Goal: Information Seeking & Learning: Learn about a topic

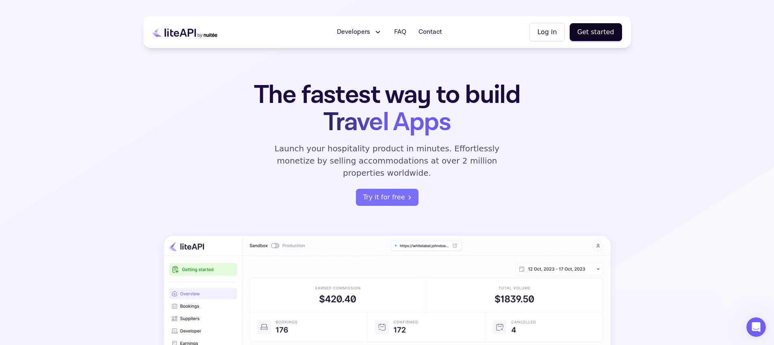
click at [485, 127] on h1 "The fastest way to build Travel Apps" at bounding box center [387, 108] width 318 height 54
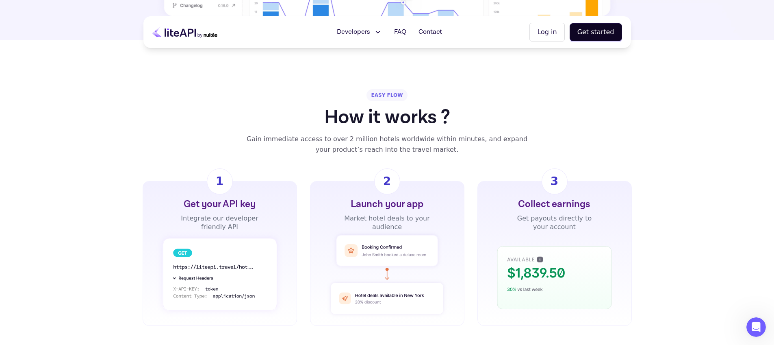
scroll to position [474, 0]
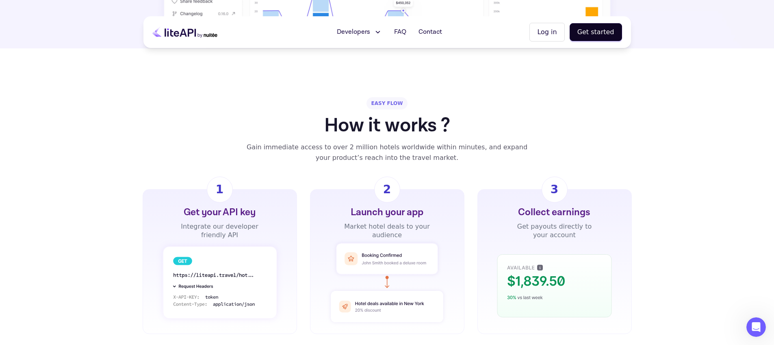
click at [405, 151] on div "EASY FLOW How it works ? Gain immediate access to over 2 million hotels worldwi…" at bounding box center [387, 215] width 774 height 236
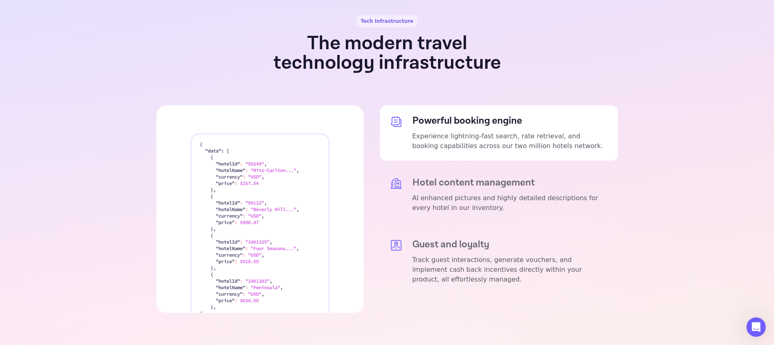
scroll to position [1495, 0]
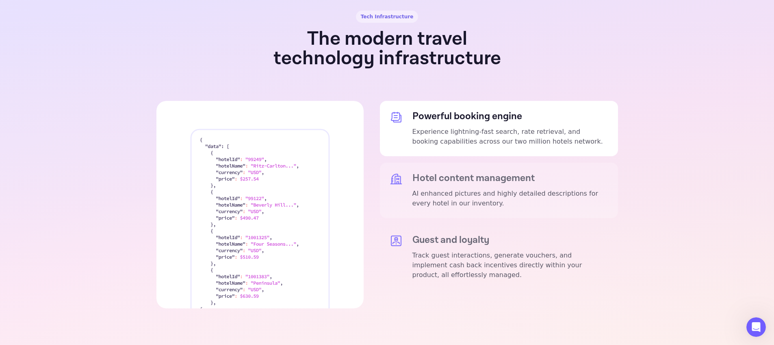
click at [461, 172] on h5 "Hotel content management" at bounding box center [510, 177] width 196 height 11
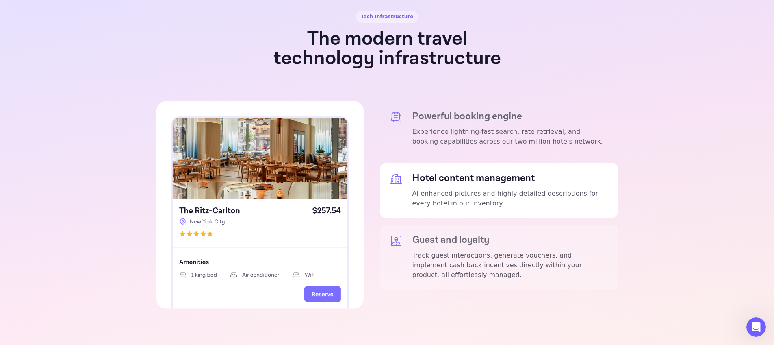
click at [448, 234] on h5 "Guest and loyalty" at bounding box center [510, 239] width 196 height 11
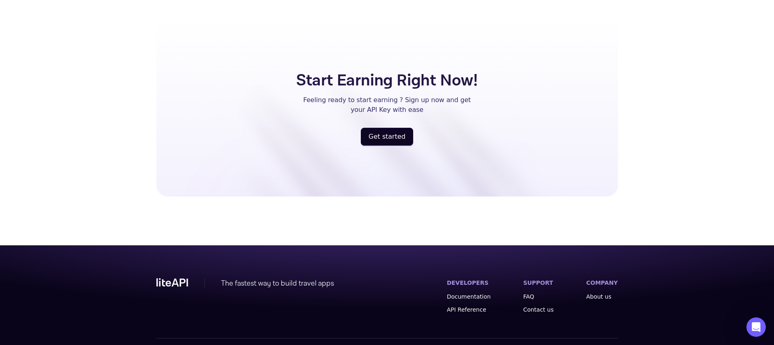
scroll to position [2139, 0]
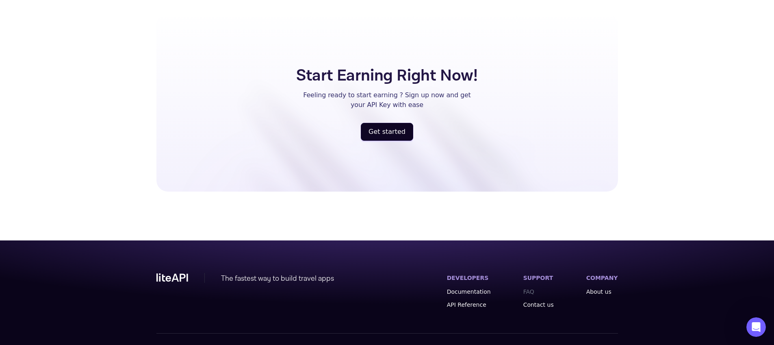
click at [533, 287] on link "FAQ" at bounding box center [538, 291] width 30 height 8
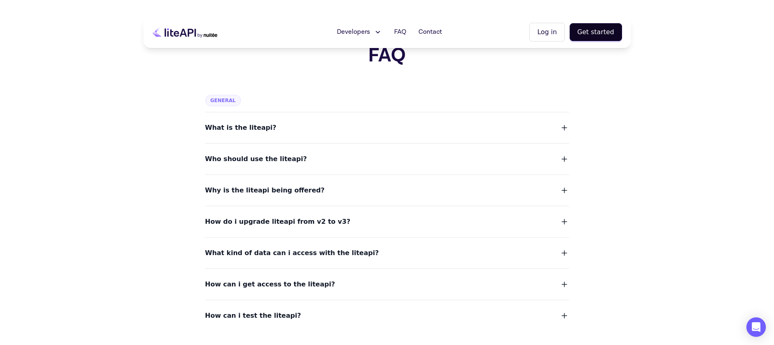
scroll to position [23, 0]
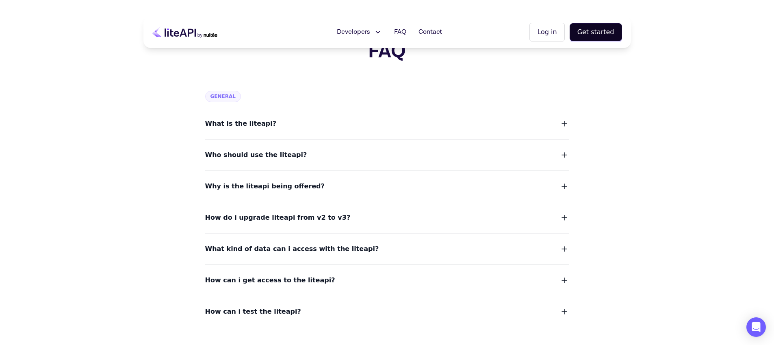
click at [442, 183] on button "Why is the liteapi being offered?" at bounding box center [387, 185] width 364 height 11
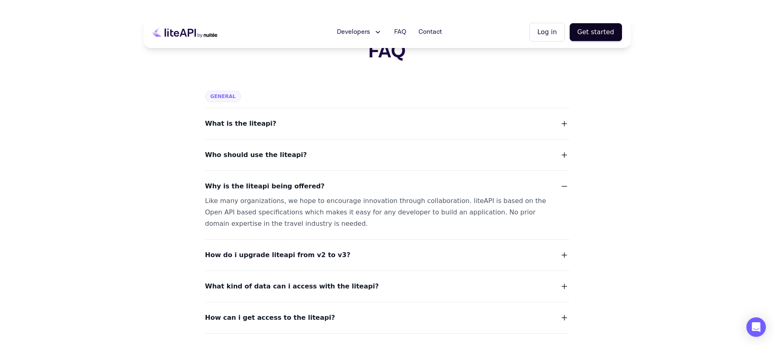
scroll to position [27, 0]
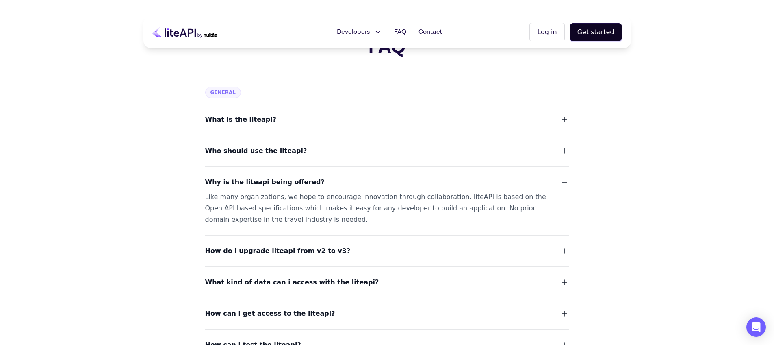
click at [447, 154] on button "Who should use the liteapi?" at bounding box center [387, 150] width 364 height 11
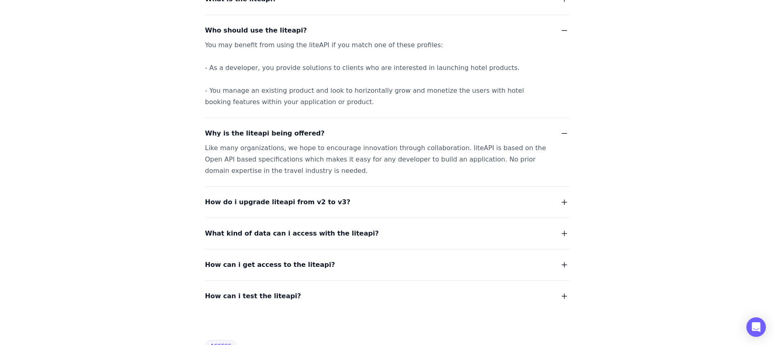
scroll to position [155, 0]
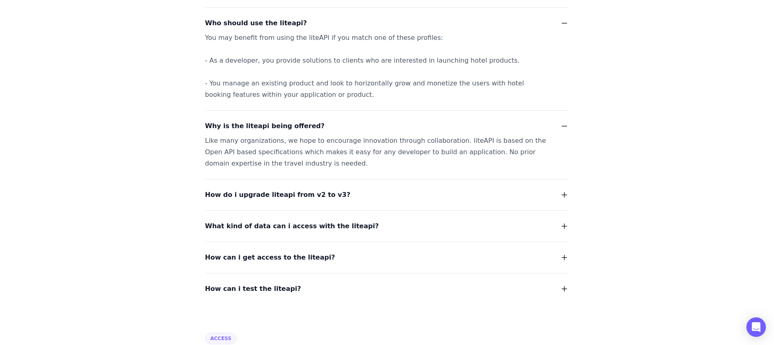
click at [432, 230] on button "What kind of data can i access with the liteapi?" at bounding box center [387, 225] width 364 height 11
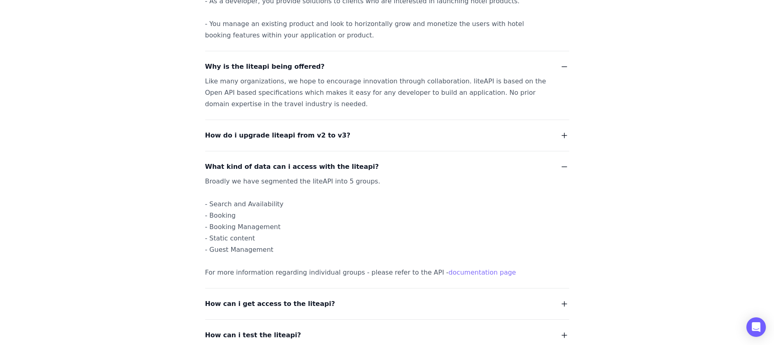
scroll to position [224, 0]
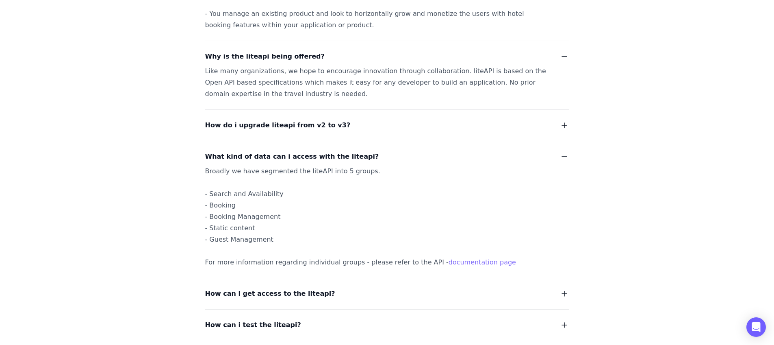
click at [449, 262] on link "documentation page" at bounding box center [482, 262] width 67 height 8
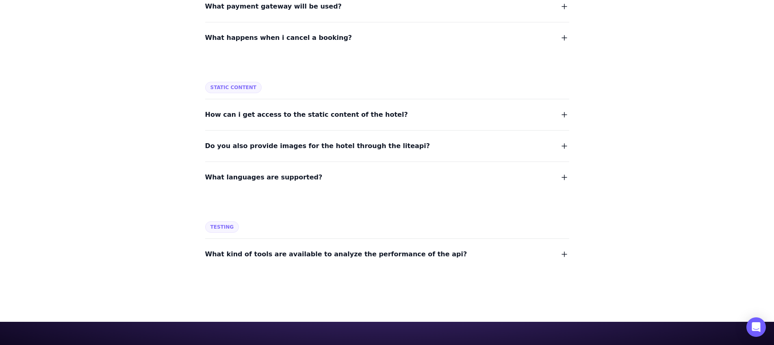
scroll to position [1204, 0]
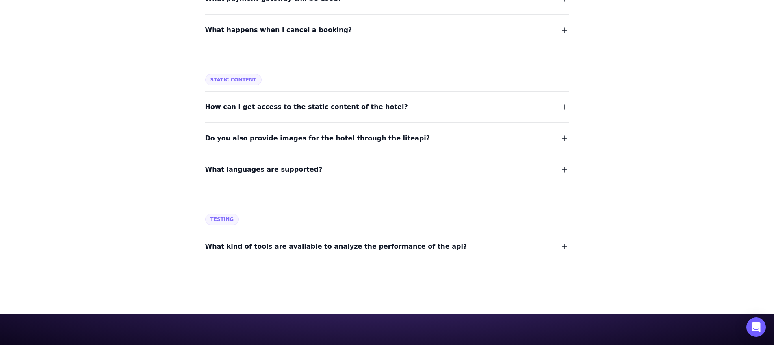
click at [377, 127] on div "Do you also provide images for the hotel through the liteapi?" at bounding box center [387, 133] width 364 height 22
click at [377, 138] on span "Do you also provide images for the hotel through the liteapi?" at bounding box center [317, 137] width 225 height 11
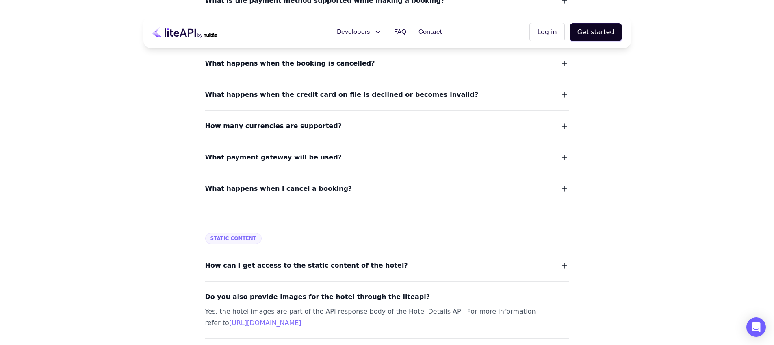
scroll to position [988, 0]
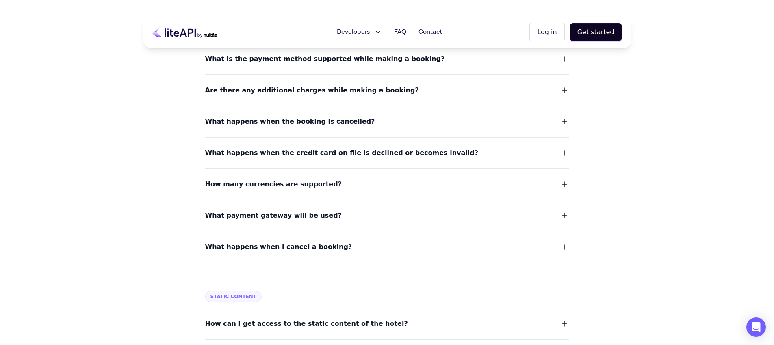
click at [351, 211] on button "What payment gateway will be used?" at bounding box center [387, 215] width 364 height 11
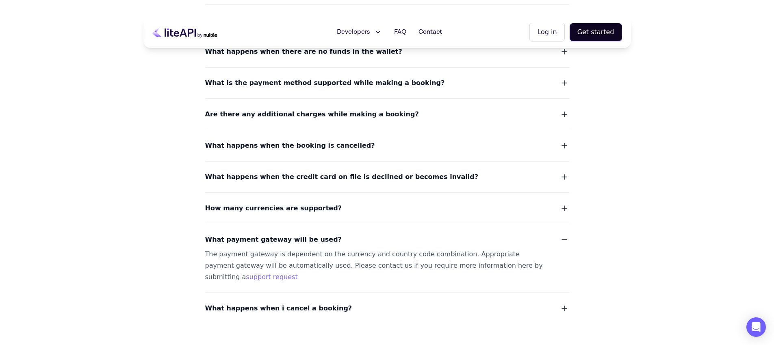
scroll to position [956, 0]
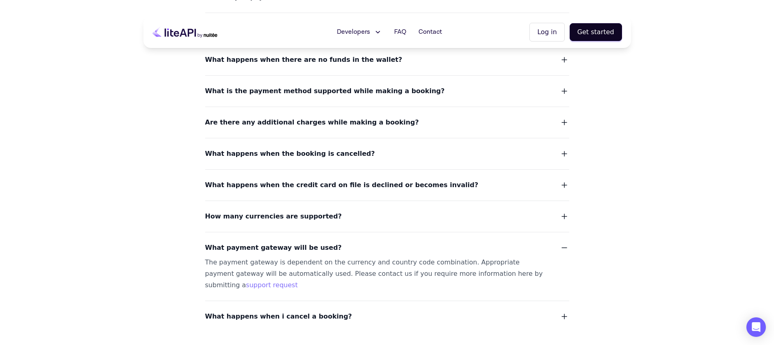
click at [366, 180] on span "What happens when the credit card on file is declined or becomes invalid?" at bounding box center [341, 184] width 273 height 11
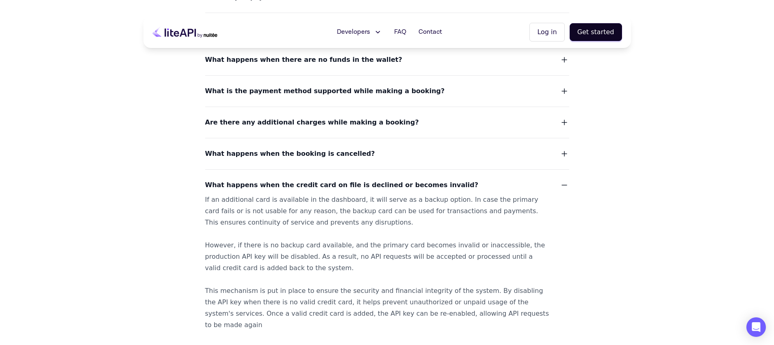
click at [366, 150] on button "What happens when the booking is cancelled?" at bounding box center [387, 153] width 364 height 11
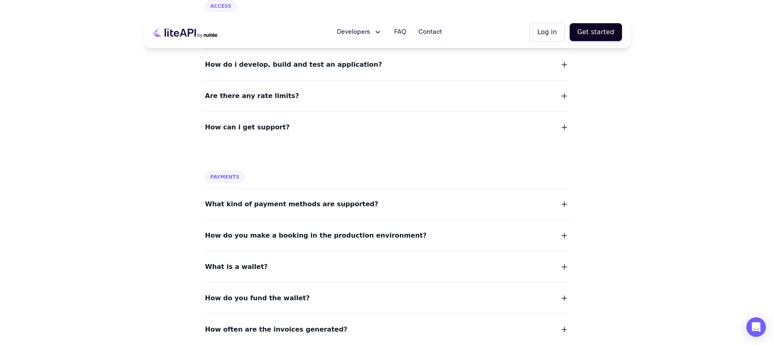
scroll to position [587, 0]
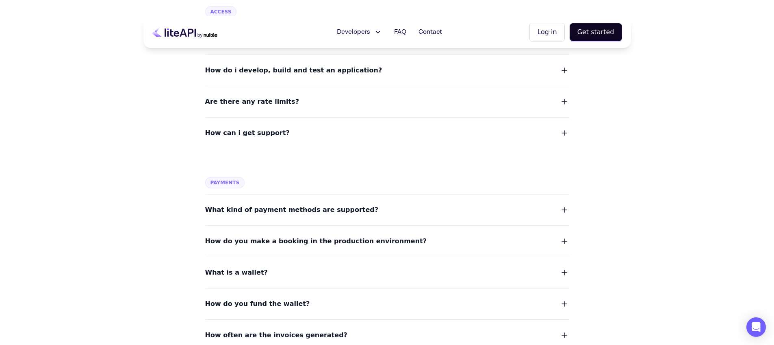
click at [384, 211] on button "What kind of payment methods are supported?" at bounding box center [387, 209] width 364 height 11
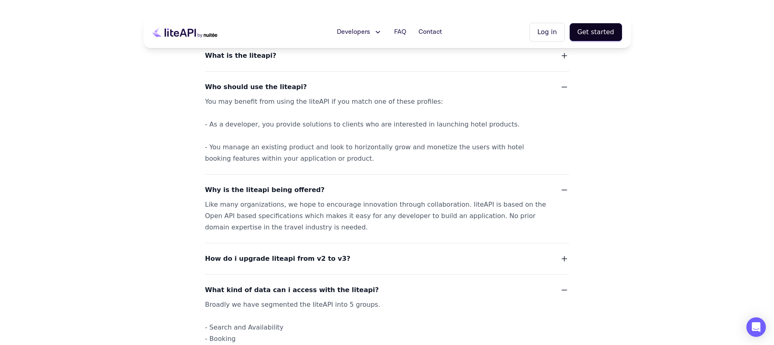
scroll to position [0, 0]
